Goal: Task Accomplishment & Management: Use online tool/utility

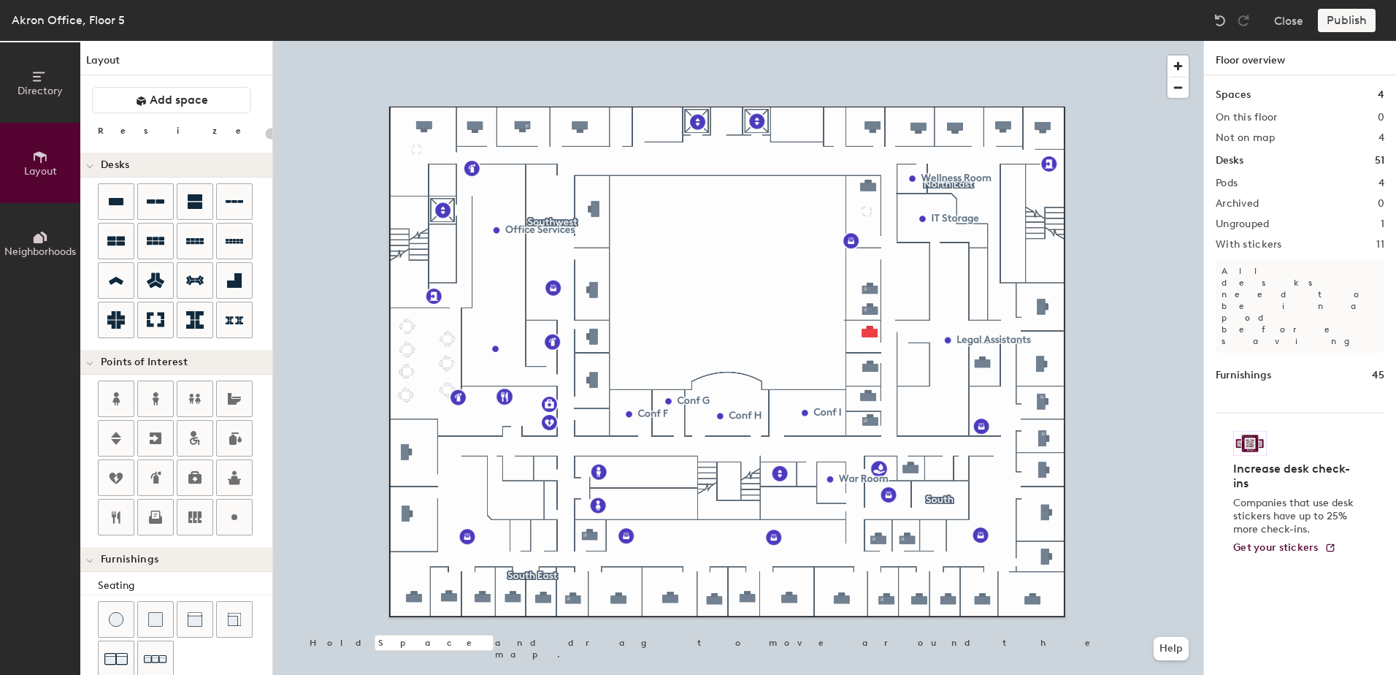
scroll to position [247, 0]
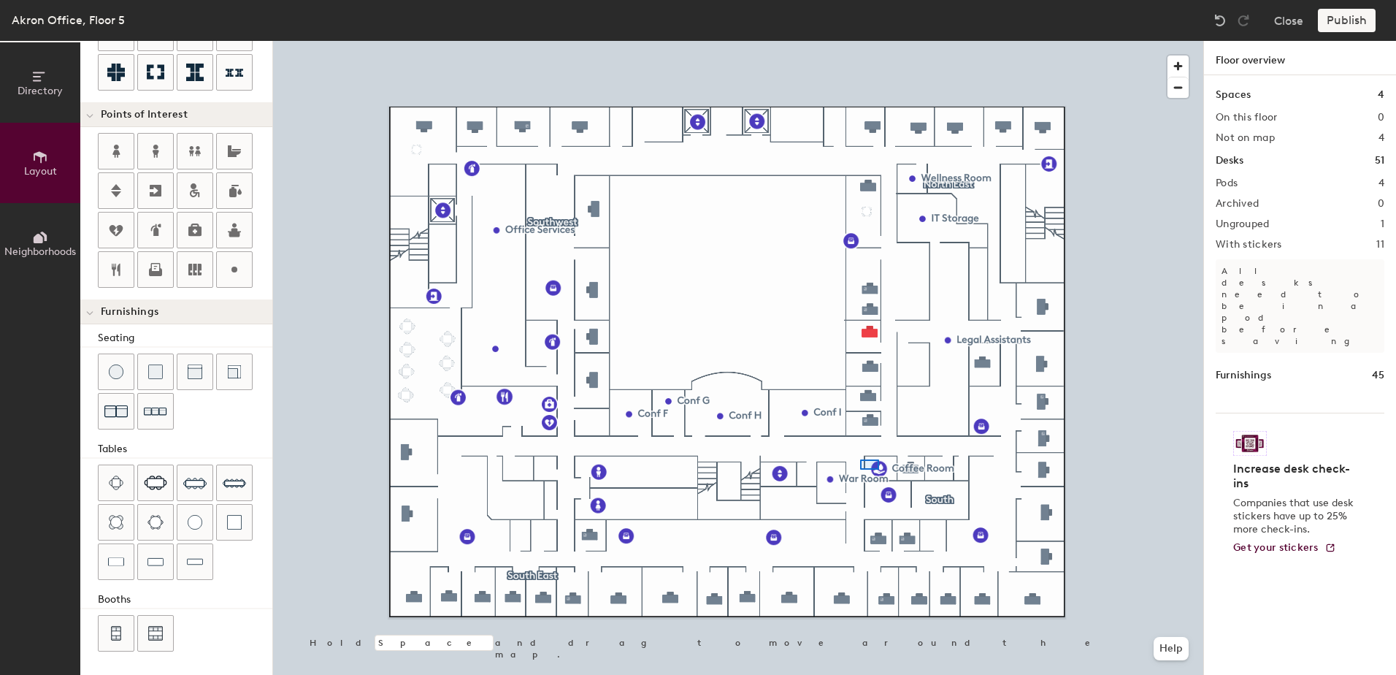
click at [853, 41] on div at bounding box center [738, 41] width 930 height 0
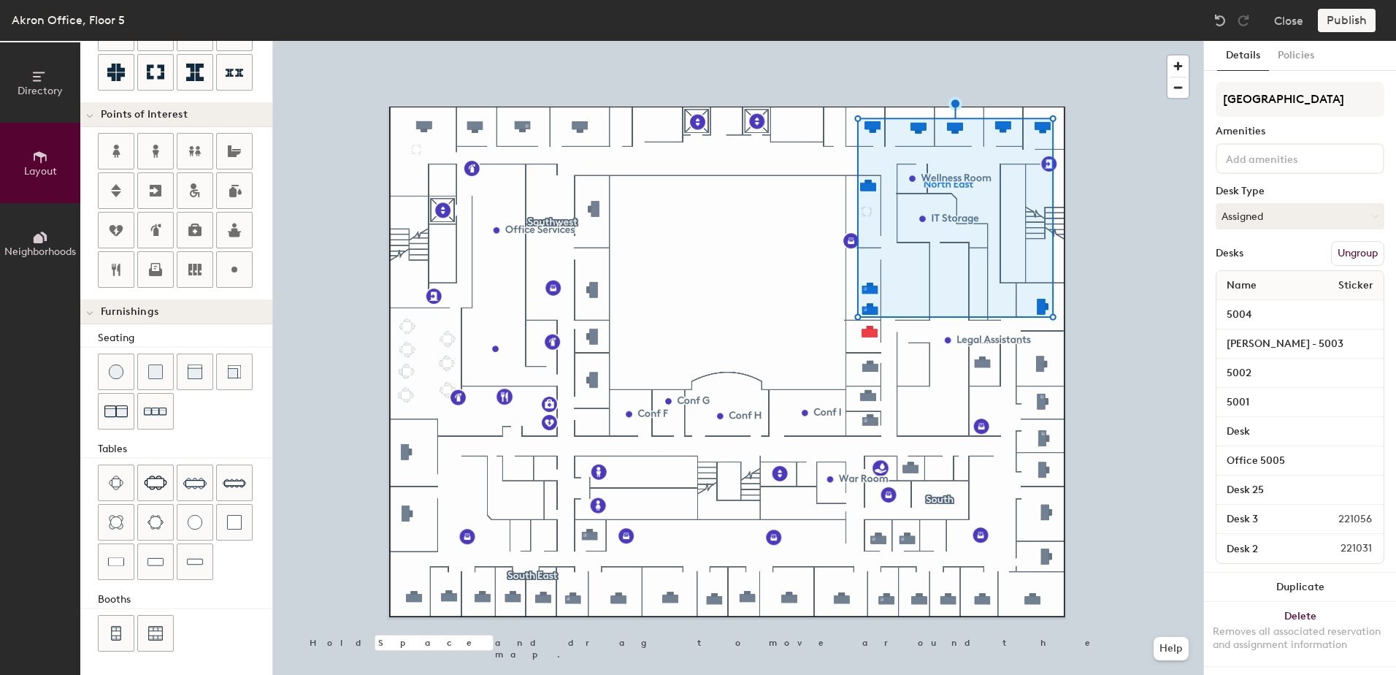
click at [1353, 247] on button "Ungroup" at bounding box center [1357, 253] width 53 height 25
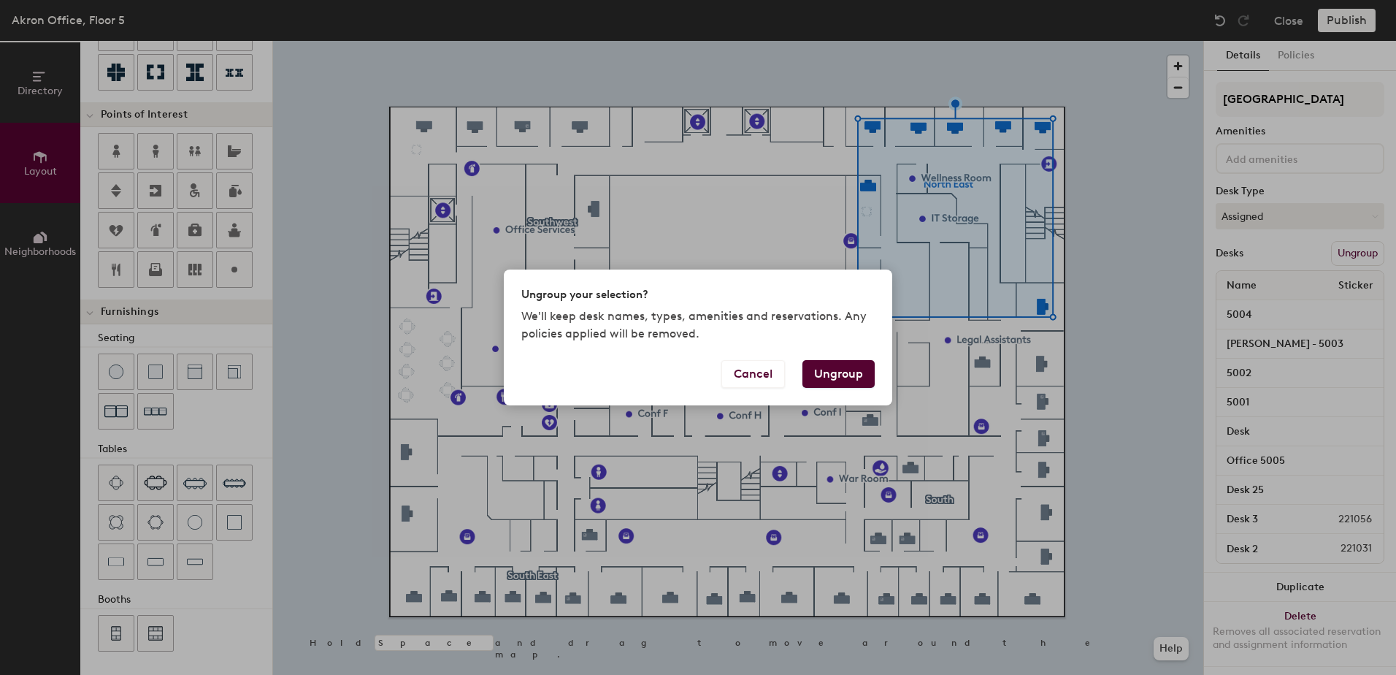
click at [847, 386] on button "Ungroup" at bounding box center [838, 374] width 72 height 28
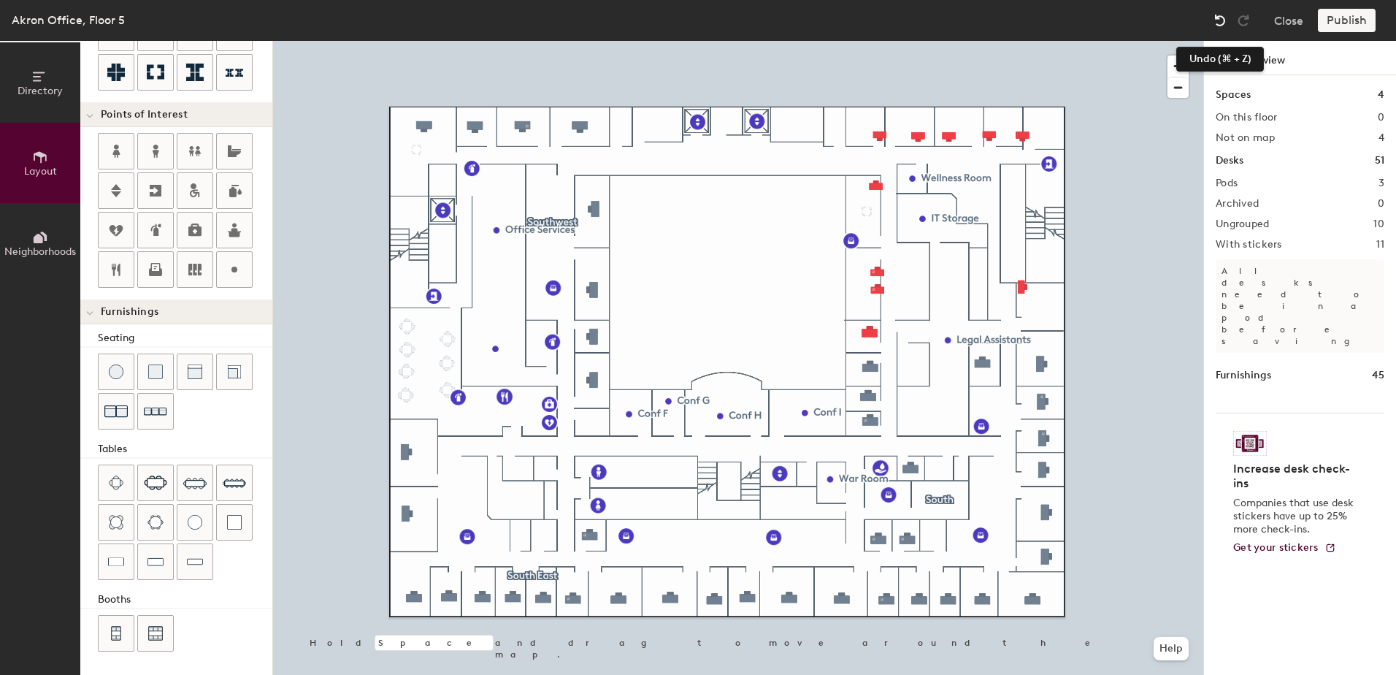
click at [1217, 24] on img at bounding box center [1220, 20] width 15 height 15
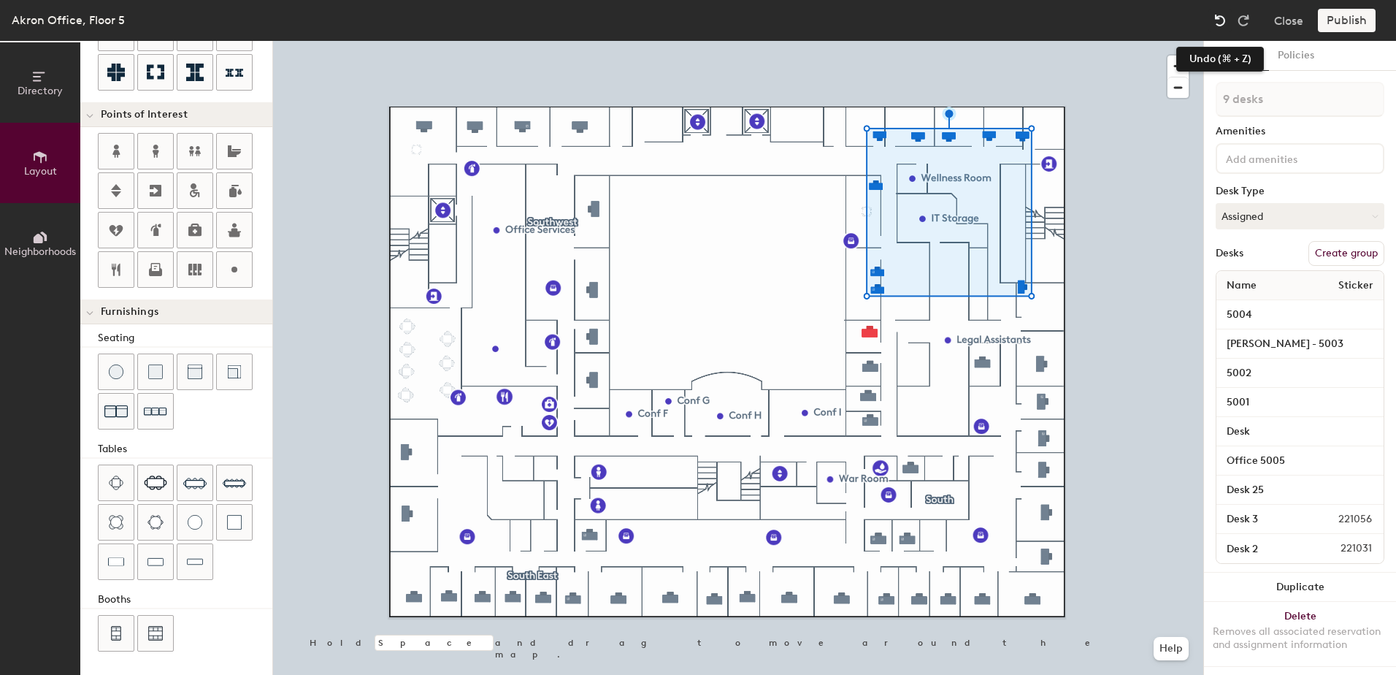
click at [1225, 18] on img at bounding box center [1220, 20] width 15 height 15
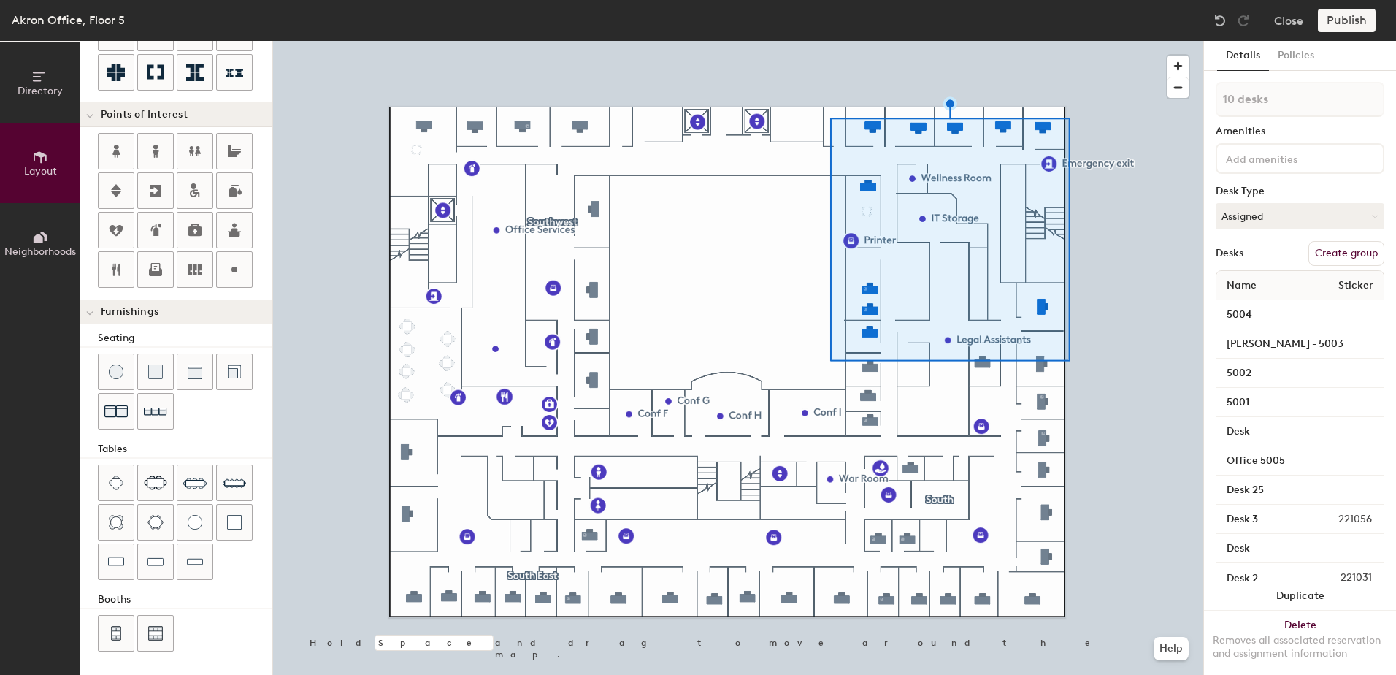
click at [1325, 254] on button "Create group" at bounding box center [1346, 253] width 76 height 25
type input "20"
type input "Pod"
type input "20"
type input "Pod"
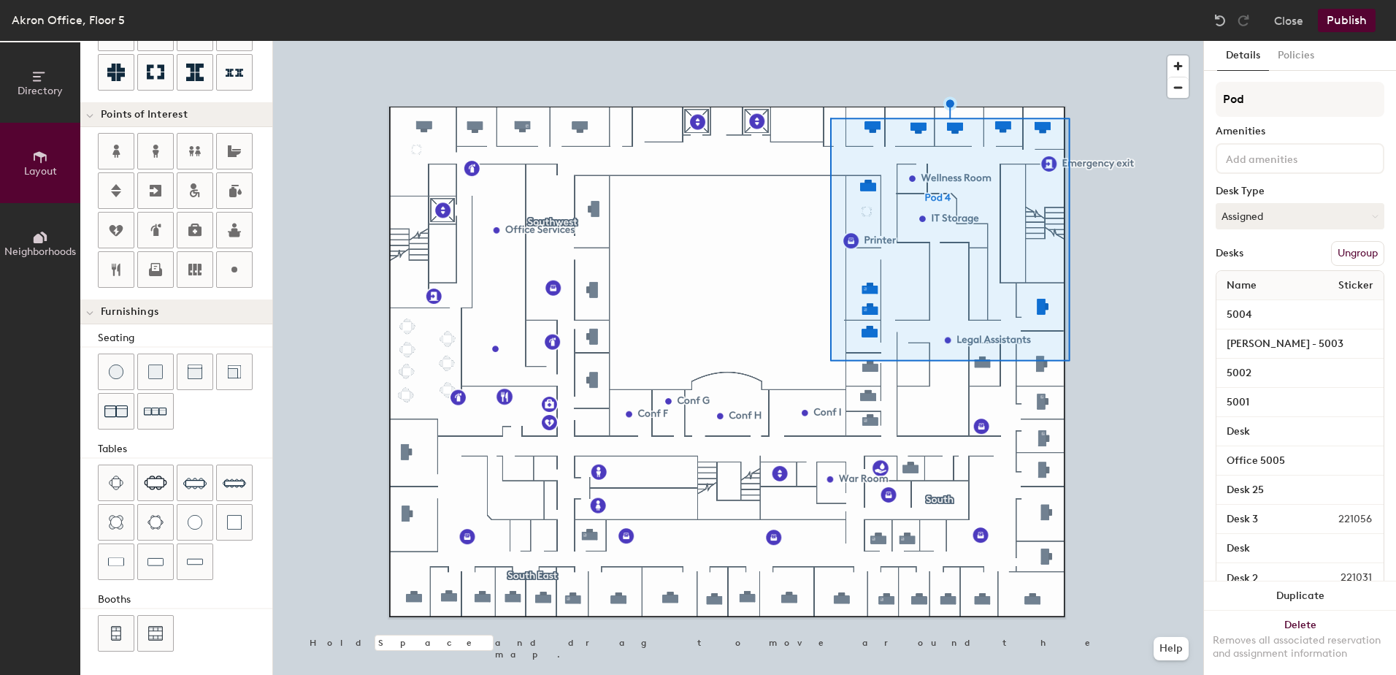
type input "20"
type input "Po"
type input "20"
click at [1158, 96] on div "Directory Layout Neighborhoods Layout Add space Resize Desks Points of Interest…" at bounding box center [698, 358] width 1396 height 634
type input "N"
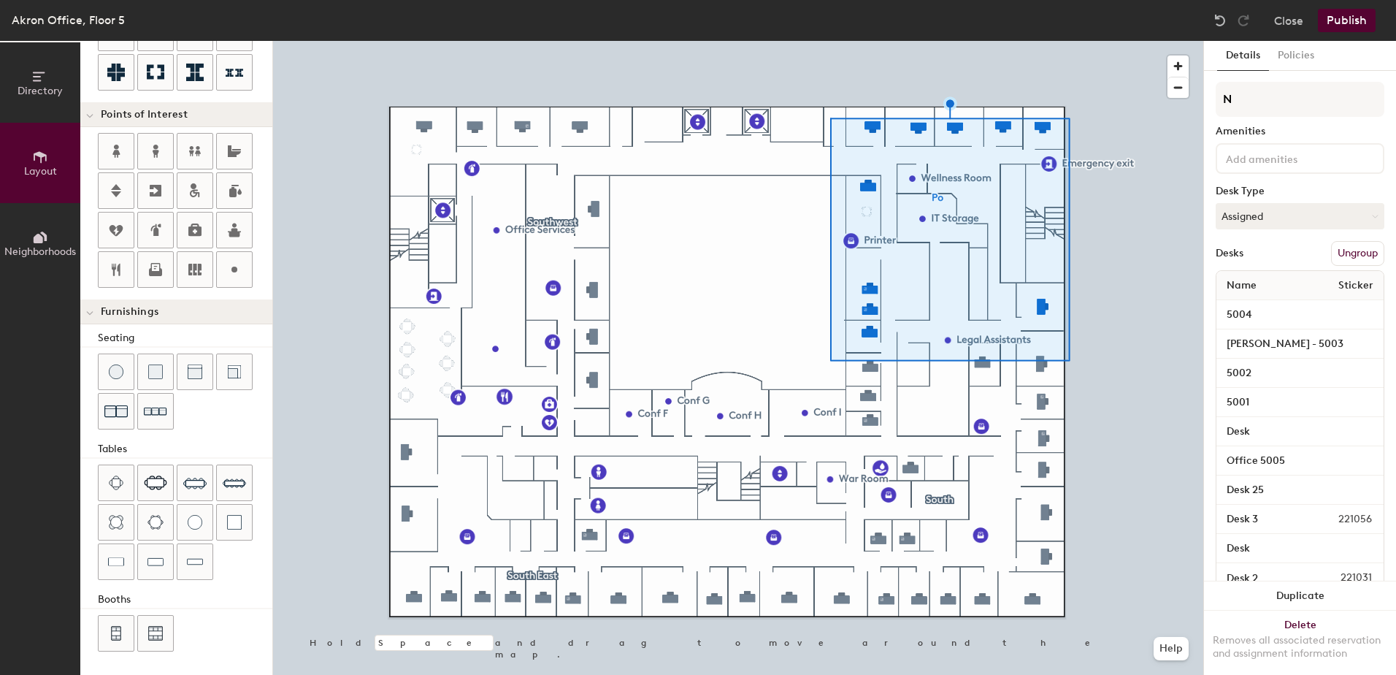
type input "20"
type input "No"
type input "20"
type input "Nor"
type input "20"
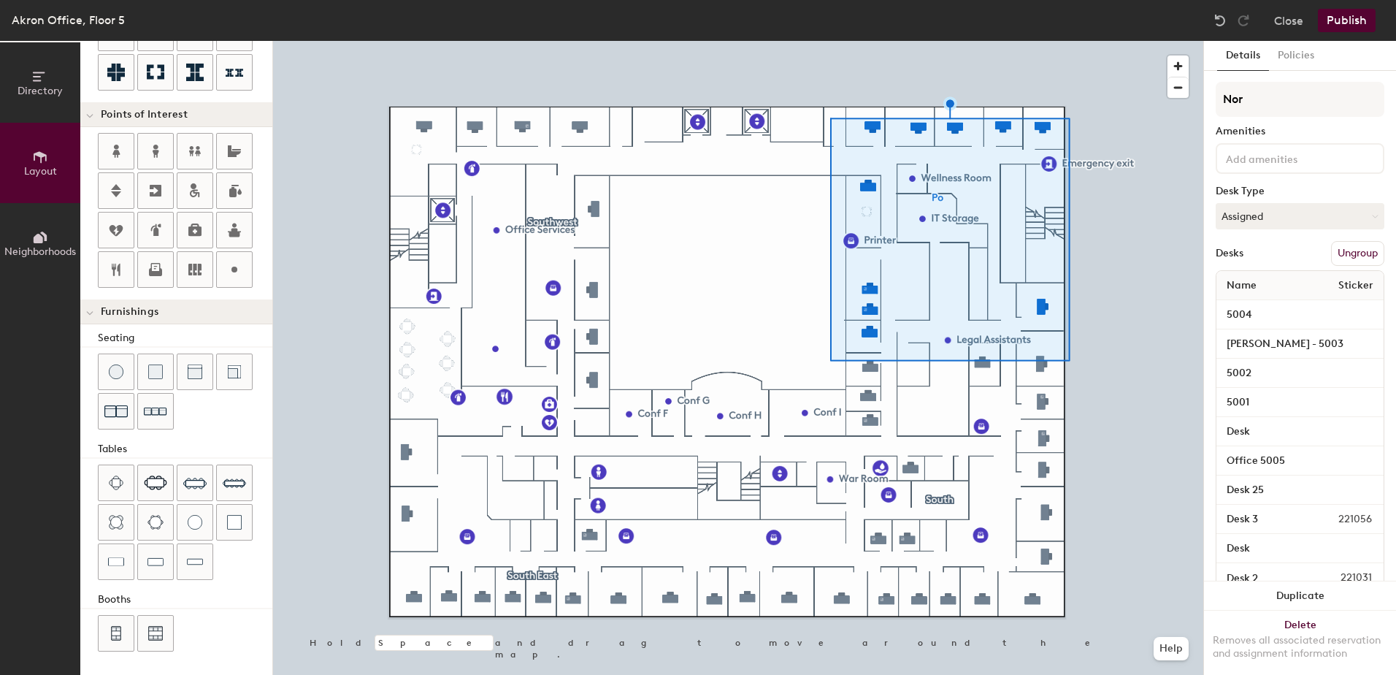
type input "Nort"
type input "20"
click at [1164, 86] on div "Directory Layout Neighborhoods Layout Add space Resize Desks Points of Interest…" at bounding box center [698, 358] width 1396 height 634
type input "P"
type input "20"
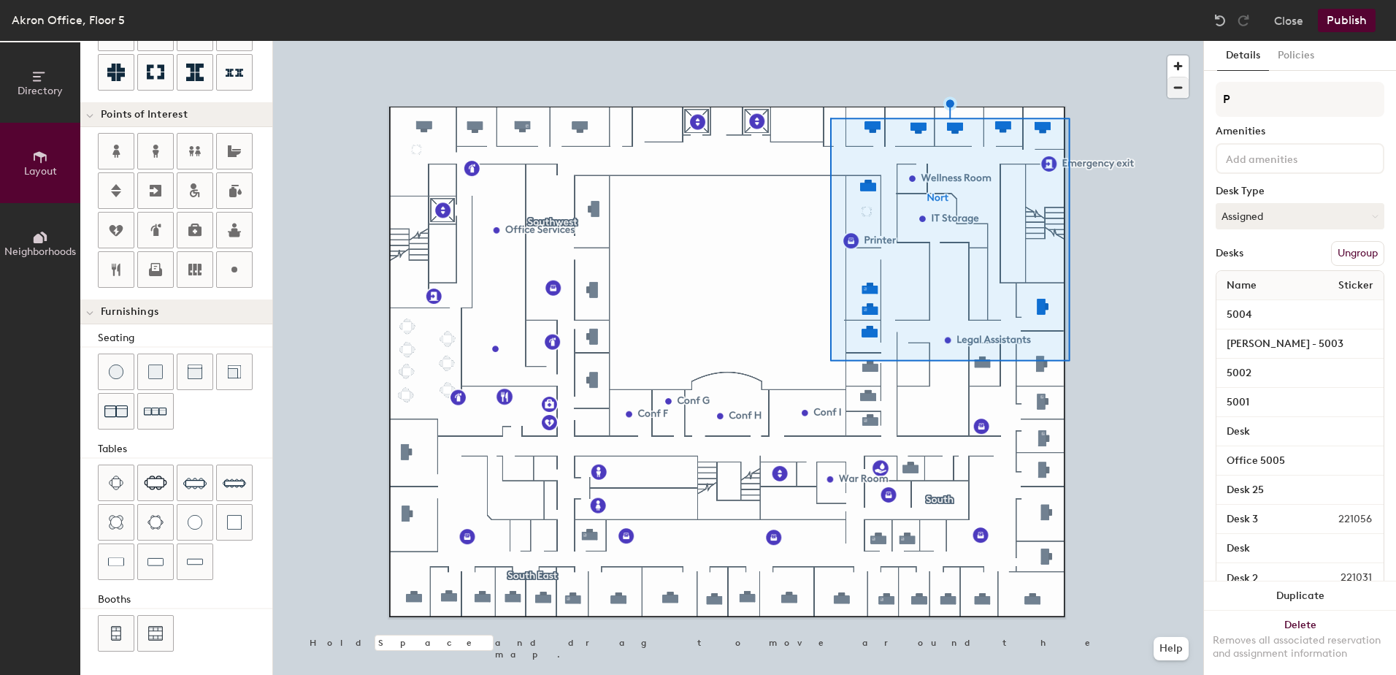
type input "Po"
type input "20"
type input "Pod"
type input "20"
type input "Pod1"
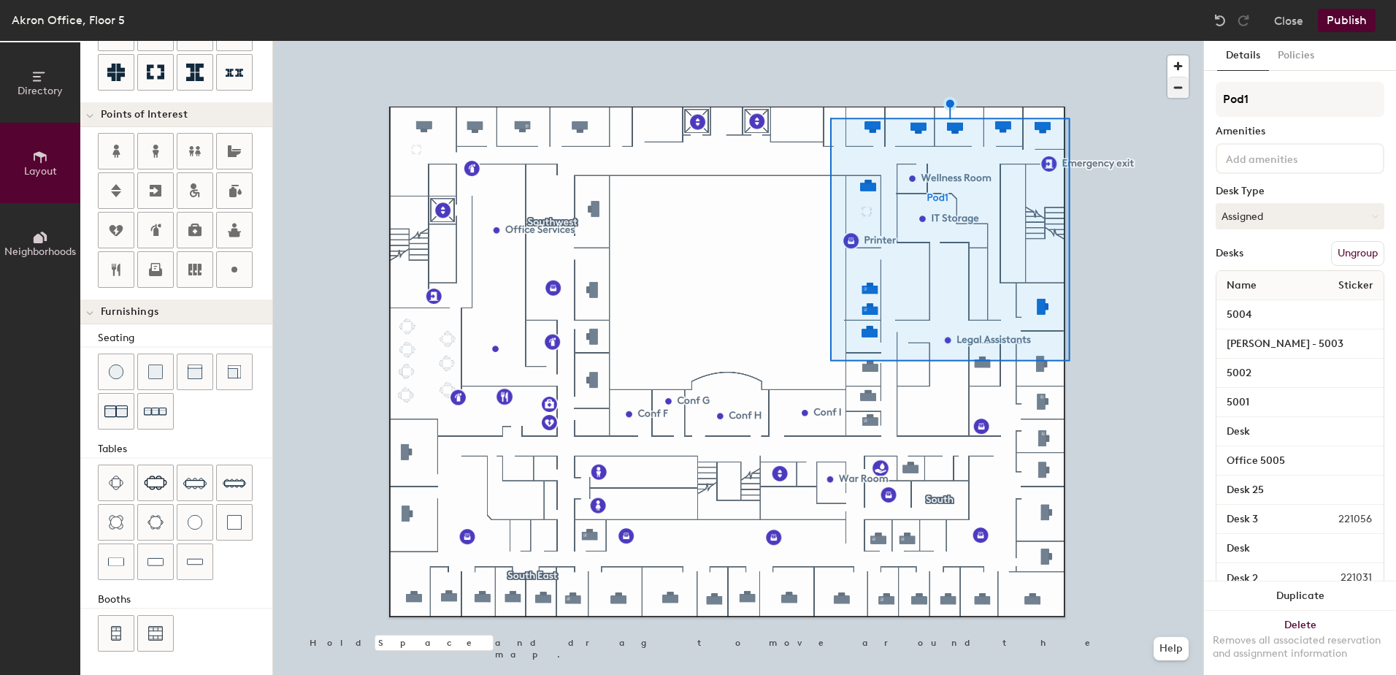
type input "20"
type input "Pod"
type input "20"
type input "Po"
type input "20"
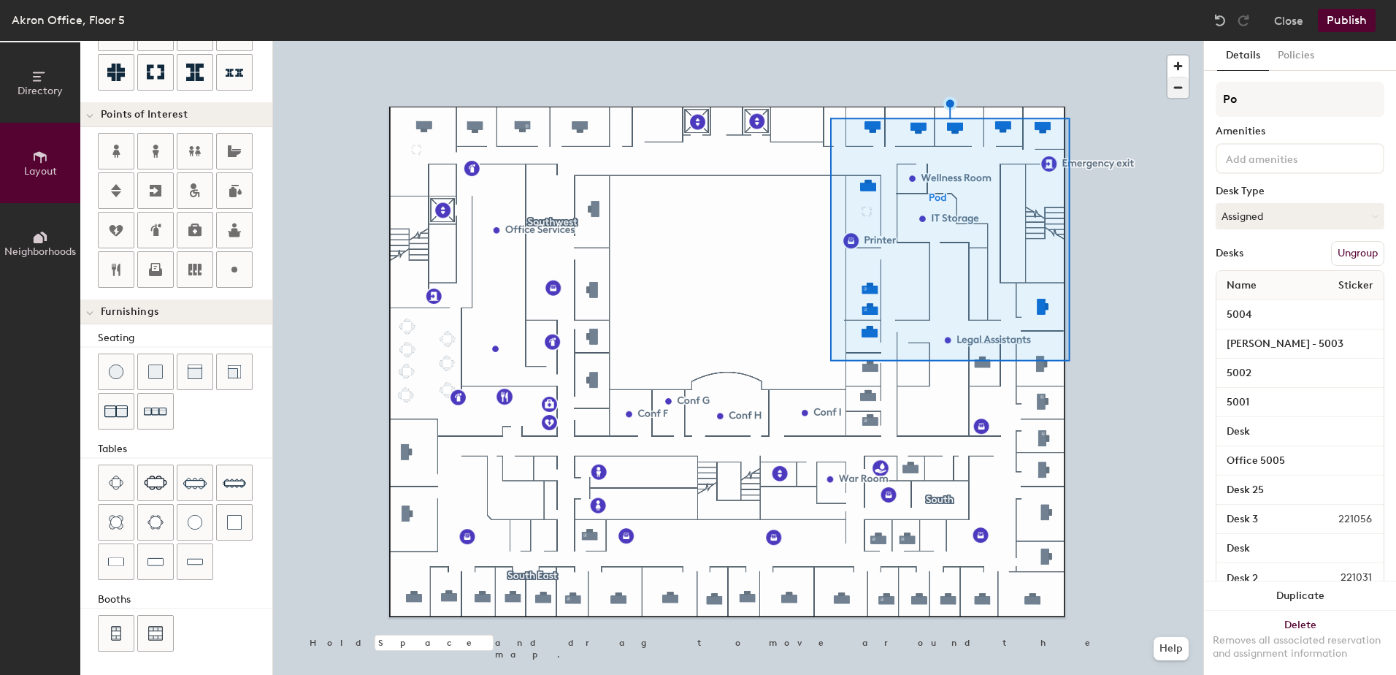
type input "P"
type input "20"
type input "N"
type input "20"
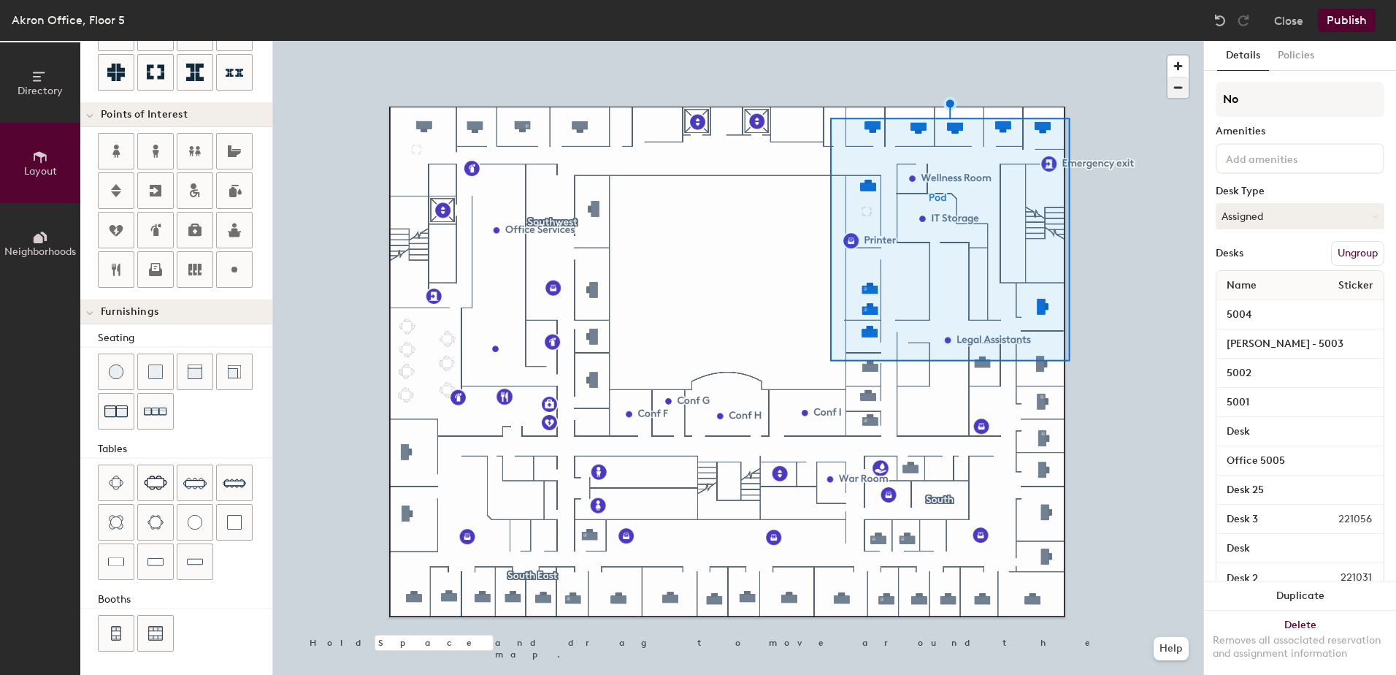
type input "Nor"
type input "20"
type input "North"
type input "20"
type input "Northe"
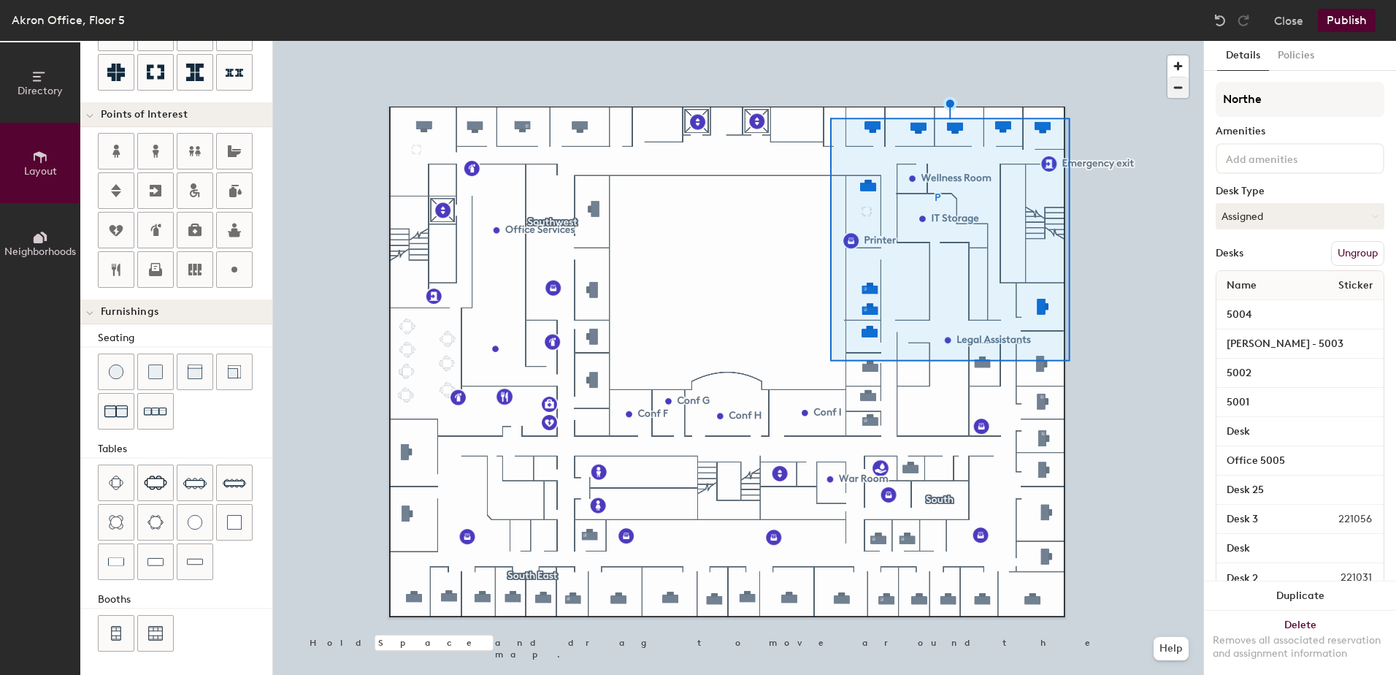
type input "20"
type input "Northeast"
type input "20"
type input "Northeast"
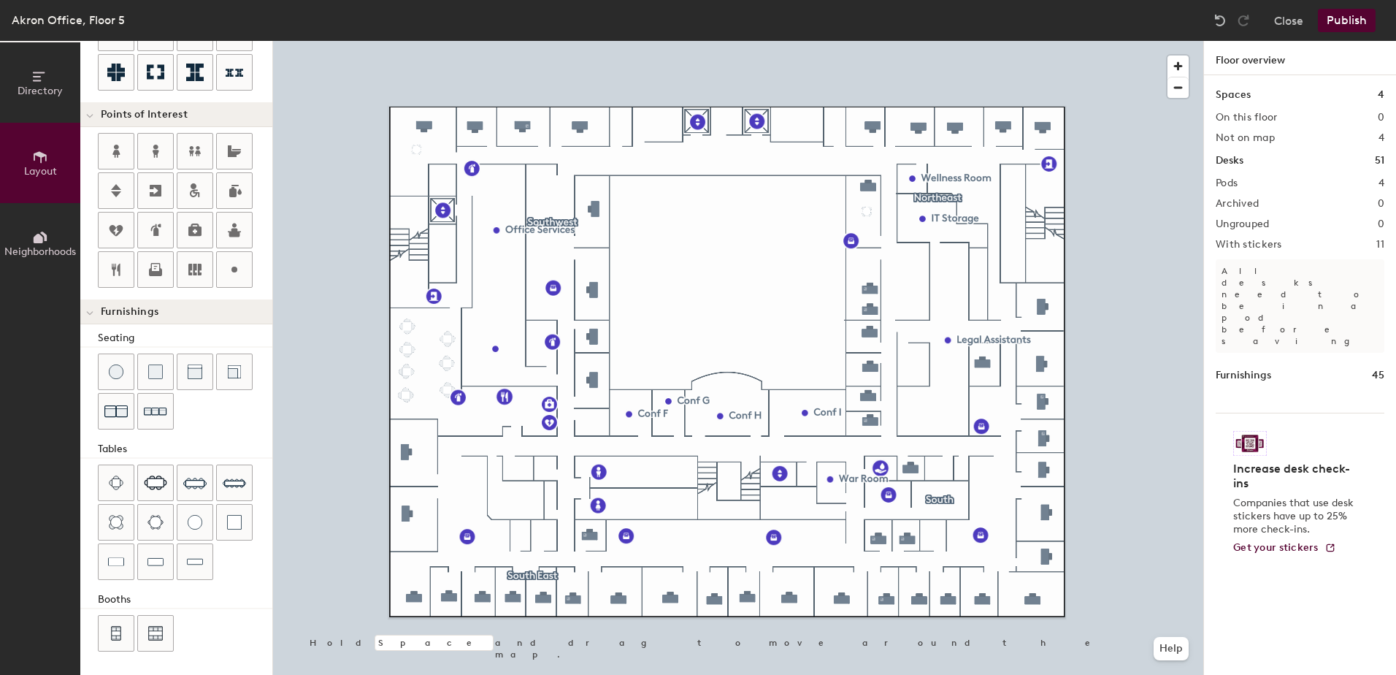
click at [1359, 19] on button "Publish" at bounding box center [1347, 20] width 58 height 23
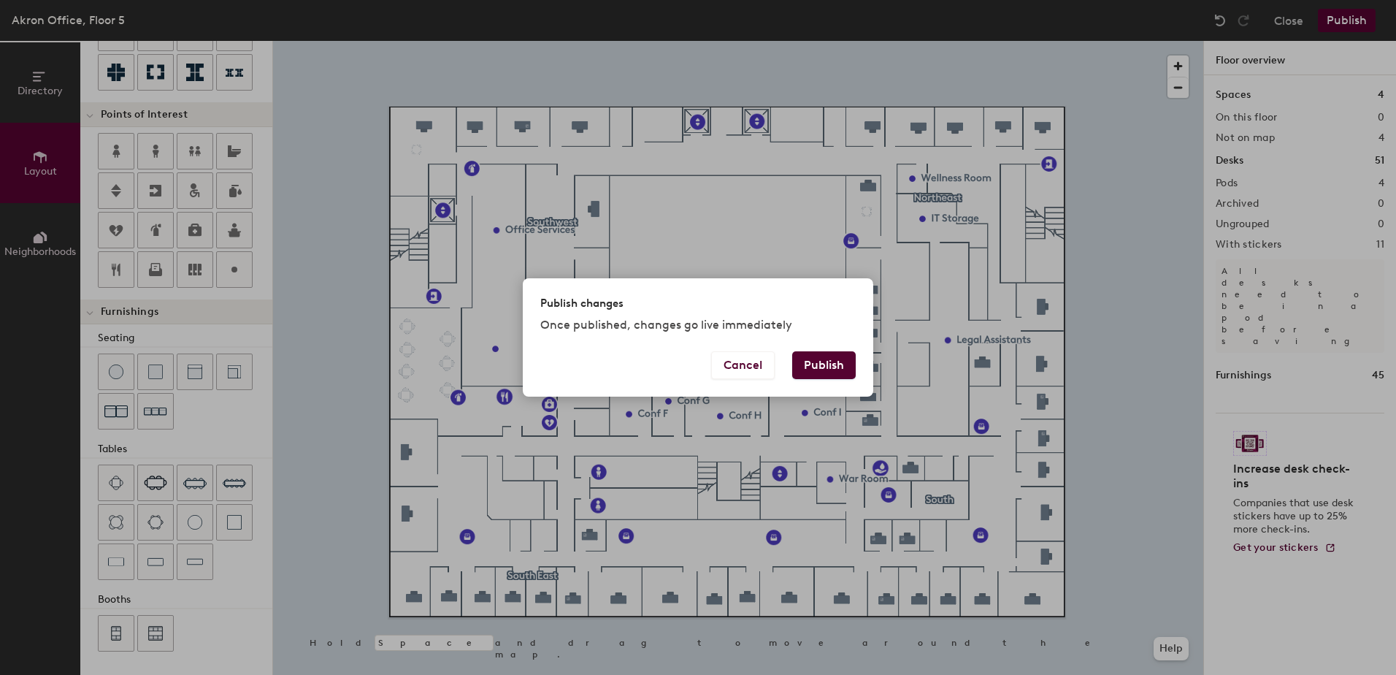
click at [840, 367] on button "Publish" at bounding box center [824, 365] width 64 height 28
type input "20"
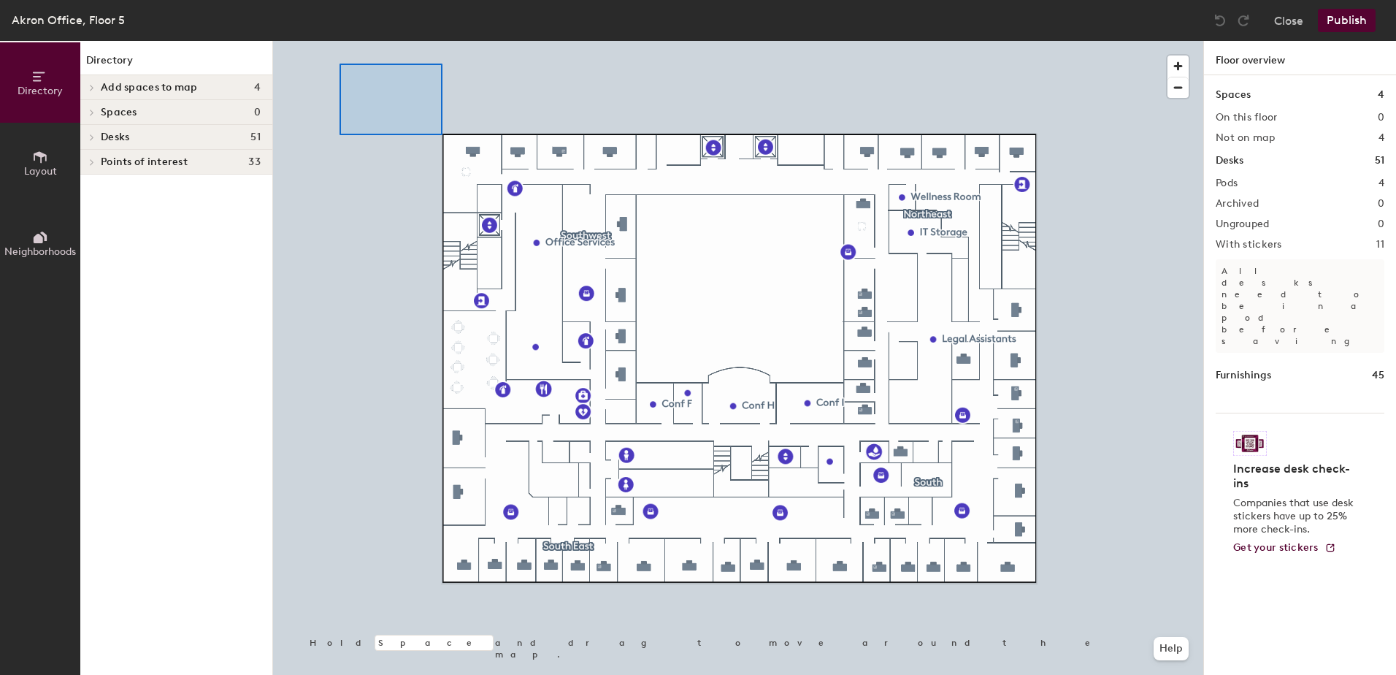
click at [318, 41] on div at bounding box center [738, 41] width 930 height 0
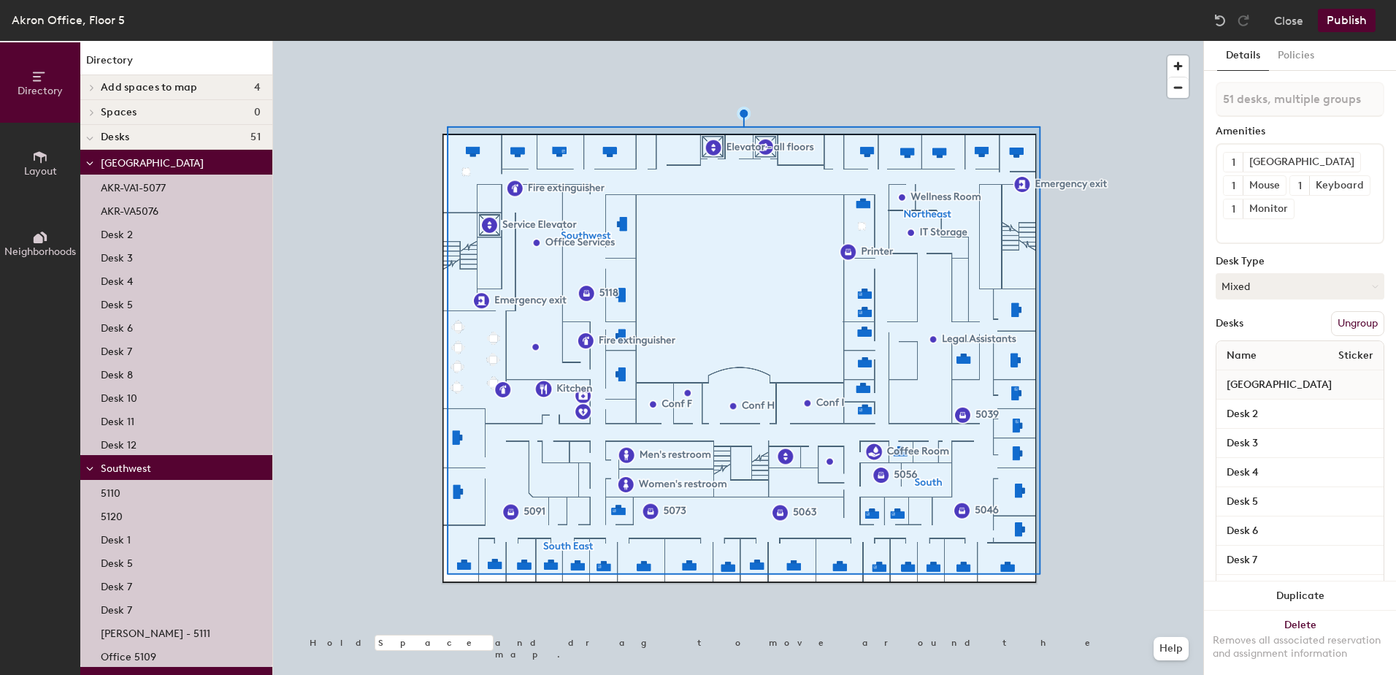
click at [1348, 336] on button "Ungroup" at bounding box center [1357, 323] width 53 height 25
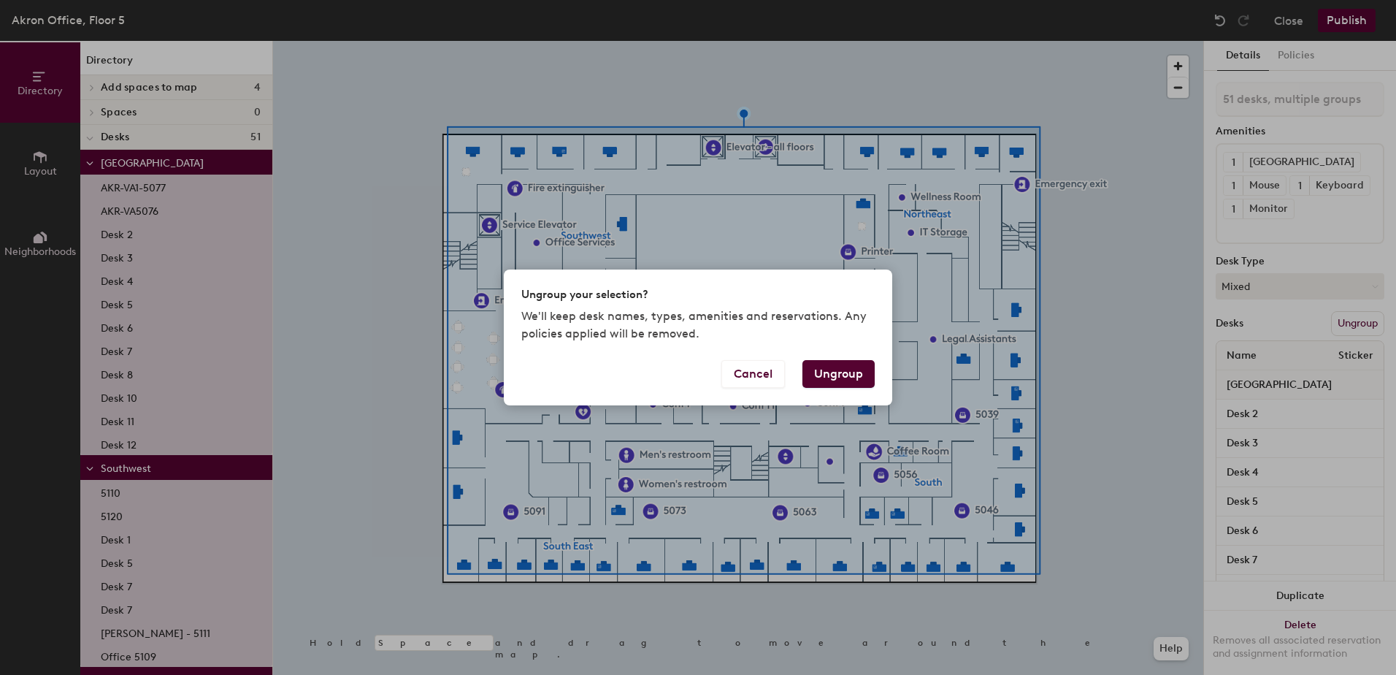
click at [828, 377] on button "Ungroup" at bounding box center [838, 374] width 72 height 28
type input "51 desks"
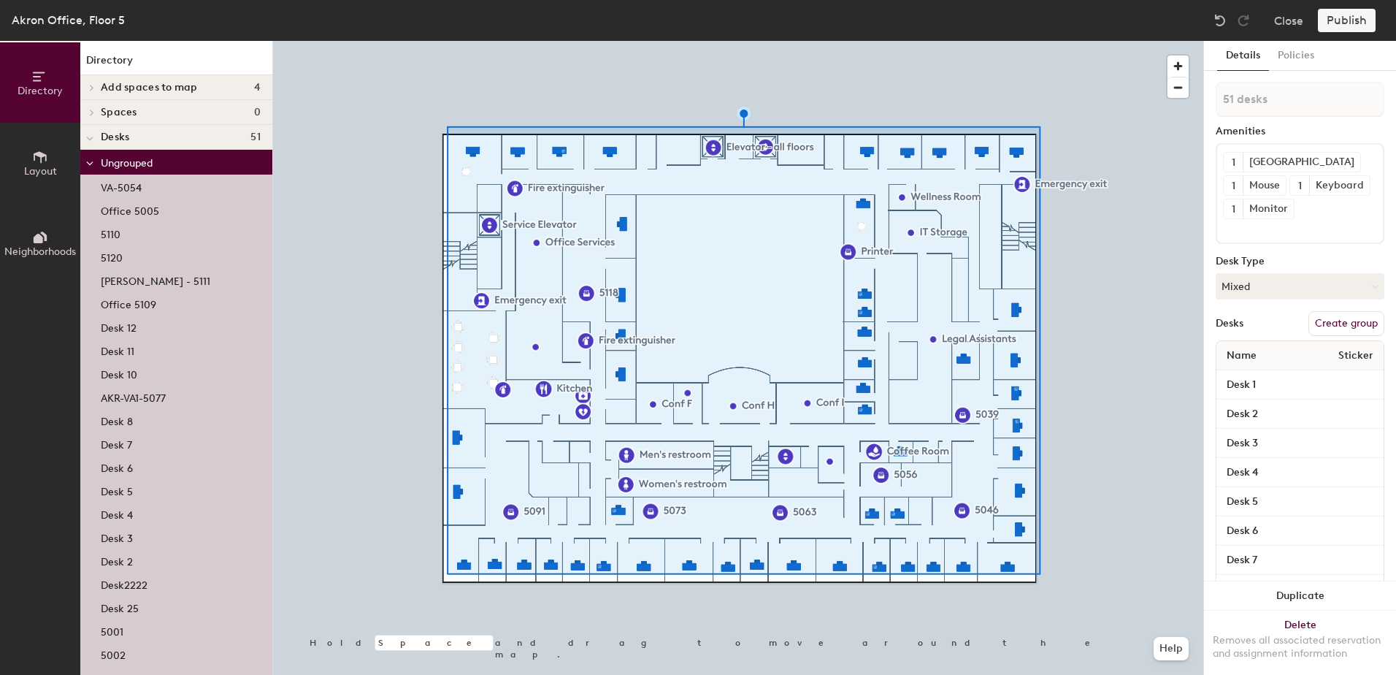
click at [1357, 336] on button "Create group" at bounding box center [1346, 323] width 76 height 25
drag, startPoint x: 1286, startPoint y: 96, endPoint x: 844, endPoint y: -1, distance: 452.4
click at [844, 0] on html "Skip navigation Schedule Office People Analytics Visits Deliveries Services Man…" at bounding box center [698, 337] width 1396 height 675
type input "Akron 5th Floor"
click at [1348, 23] on button "Publish" at bounding box center [1347, 20] width 58 height 23
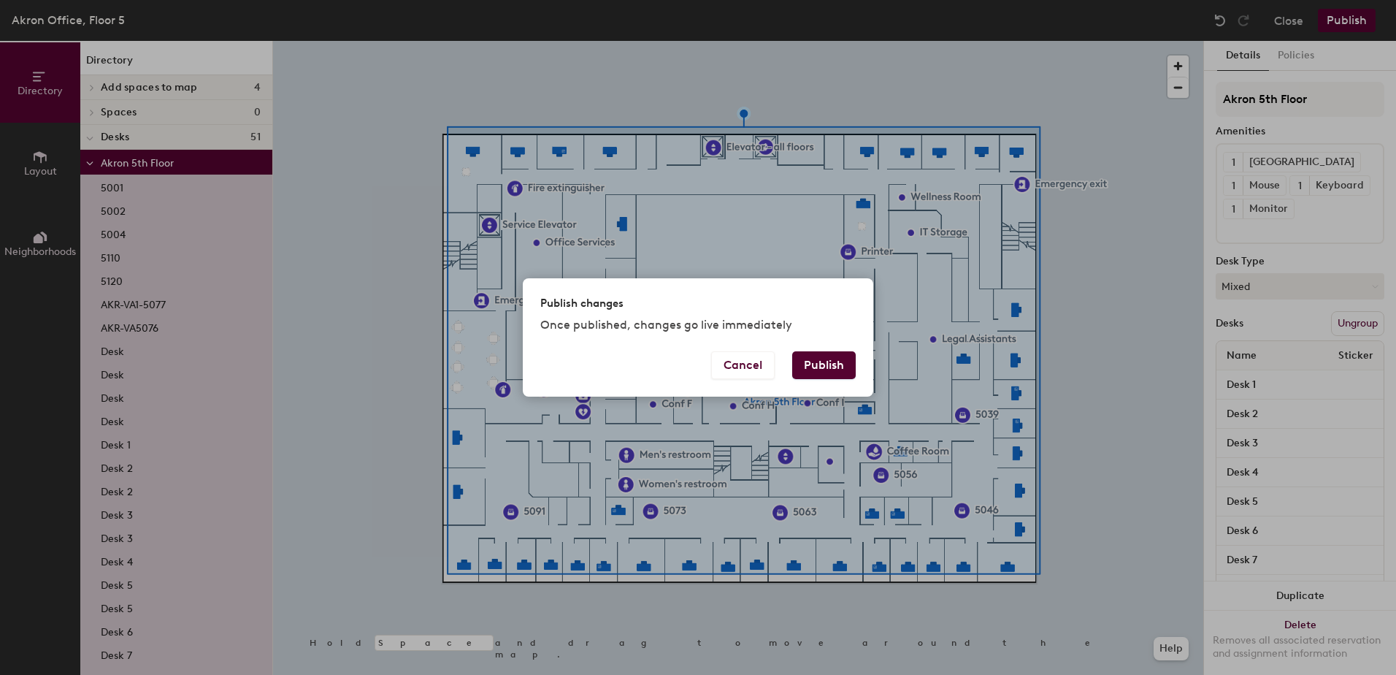
click at [832, 366] on button "Publish" at bounding box center [824, 365] width 64 height 28
